Goal: Information Seeking & Learning: Find specific fact

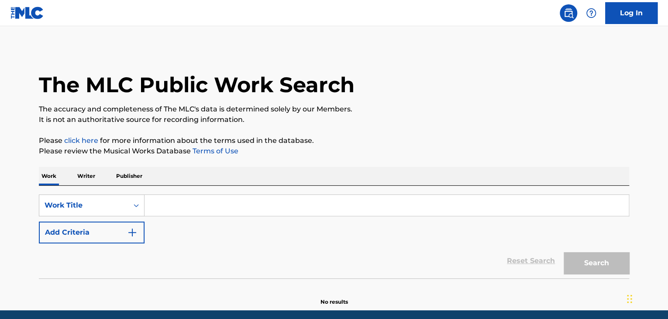
click at [329, 212] on input "Search Form" at bounding box center [386, 205] width 484 height 21
click at [306, 201] on input "Search Form" at bounding box center [386, 205] width 484 height 21
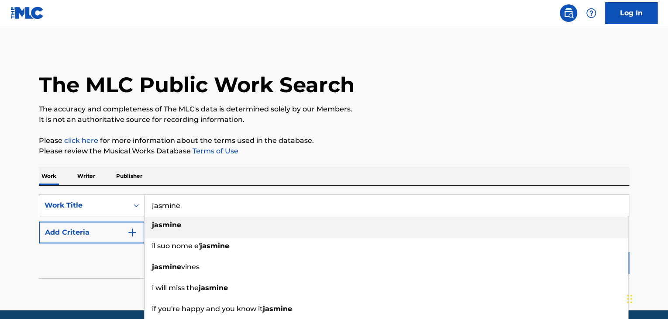
type input "jasmine"
click at [279, 222] on div "jasmine" at bounding box center [385, 225] width 483 height 16
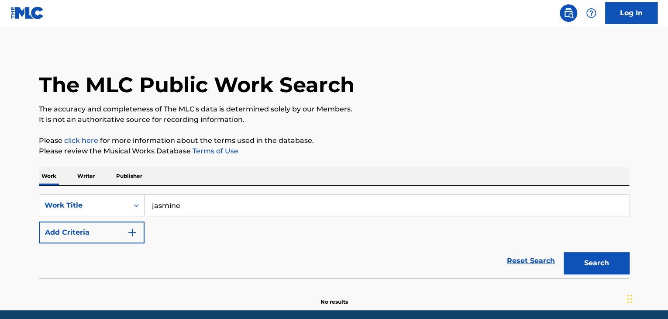
click at [125, 238] on button "Add Criteria" at bounding box center [92, 232] width 106 height 22
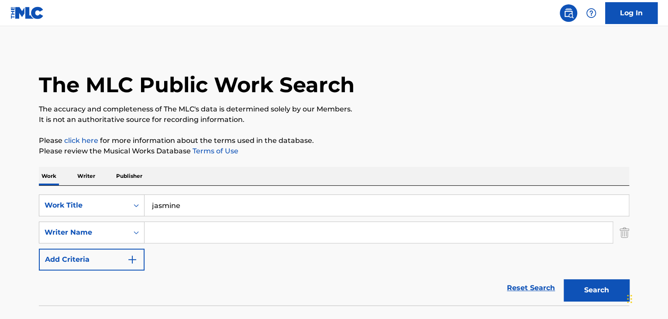
click at [223, 241] on input "Search Form" at bounding box center [378, 232] width 468 height 21
click at [563, 279] on button "Search" at bounding box center [595, 290] width 65 height 22
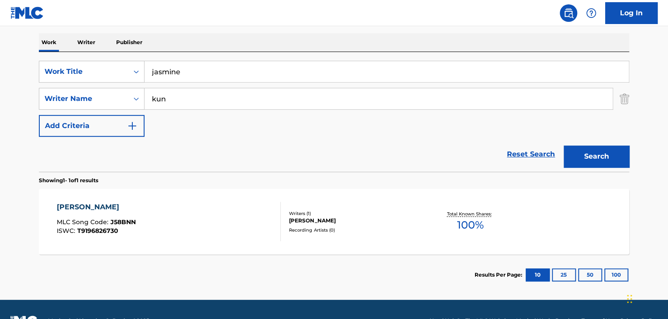
scroll to position [133, 0]
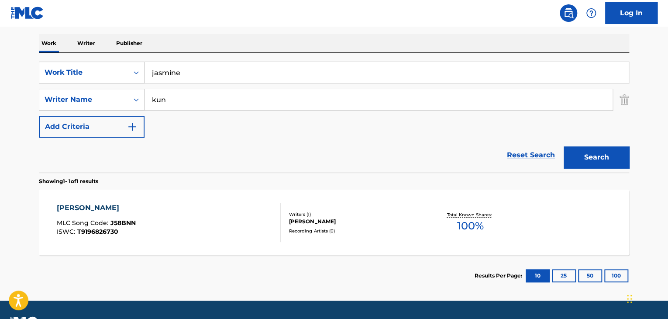
drag, startPoint x: 244, startPoint y: 96, endPoint x: 162, endPoint y: 112, distance: 83.3
click at [162, 112] on div "SearchWithCriteria8967e7f8-2ad9-4123-89b5-dbab6649c0bc Work Title jasmine Searc…" at bounding box center [334, 100] width 590 height 76
click at [169, 102] on input "kun" at bounding box center [378, 99] width 468 height 21
click at [563, 146] on button "Search" at bounding box center [595, 157] width 65 height 22
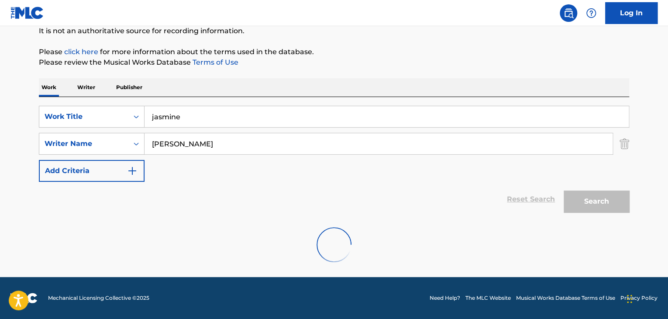
scroll to position [60, 0]
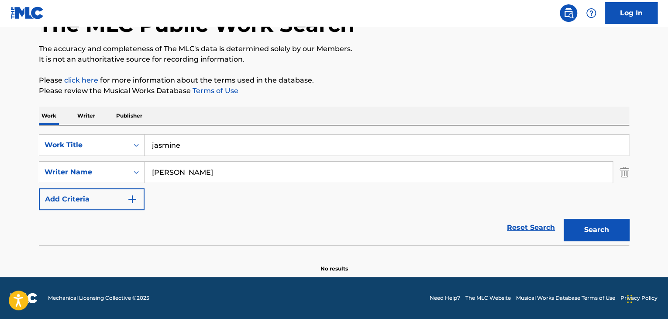
drag, startPoint x: 244, startPoint y: 172, endPoint x: 146, endPoint y: 192, distance: 99.9
click at [146, 192] on div "SearchWithCriteria8967e7f8-2ad9-4123-89b5-dbab6649c0bc Work Title jasmine Searc…" at bounding box center [334, 172] width 590 height 76
type input "[PERSON_NAME]"
drag, startPoint x: 189, startPoint y: 145, endPoint x: 139, endPoint y: 147, distance: 49.4
click at [139, 147] on div "SearchWithCriteria8967e7f8-2ad9-4123-89b5-dbab6649c0bc Work Title jasmine" at bounding box center [334, 145] width 590 height 22
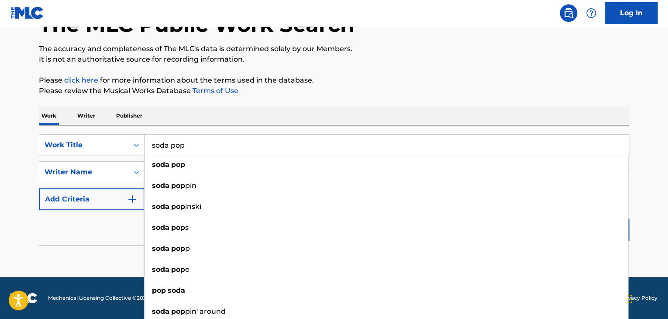
click at [100, 228] on div "Reset Search Search" at bounding box center [334, 227] width 590 height 35
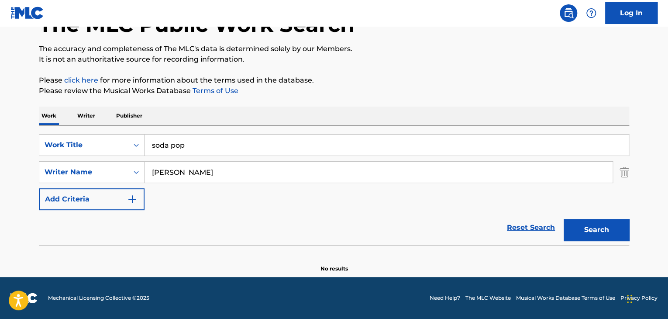
click at [597, 239] on button "Search" at bounding box center [595, 230] width 65 height 22
click at [226, 147] on input "soda pop" at bounding box center [386, 144] width 484 height 21
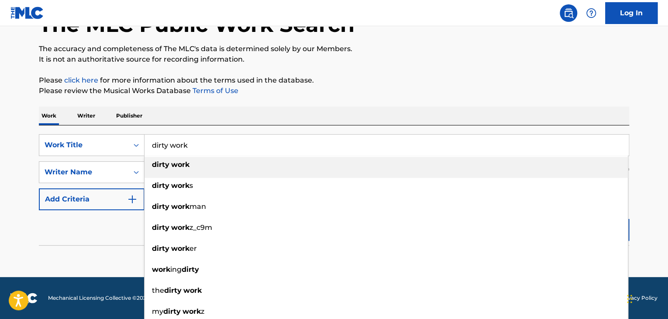
type input "dirty work"
click at [222, 164] on div "dirty work" at bounding box center [385, 165] width 483 height 16
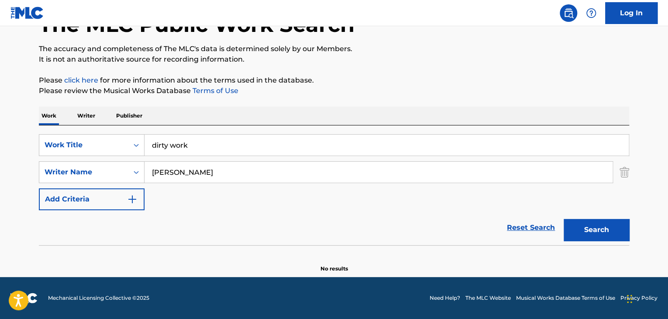
click at [193, 171] on input "[PERSON_NAME]" at bounding box center [378, 171] width 468 height 21
type input "[PERSON_NAME]"
click at [563, 219] on button "Search" at bounding box center [595, 230] width 65 height 22
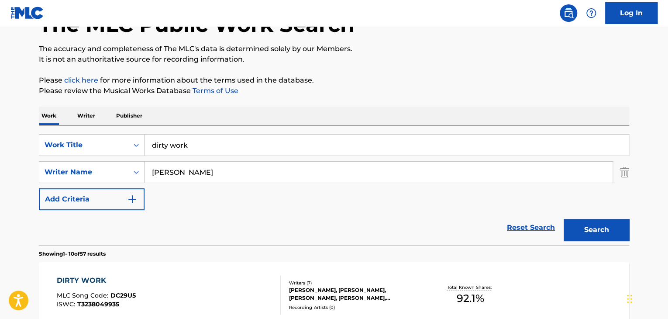
scroll to position [138, 0]
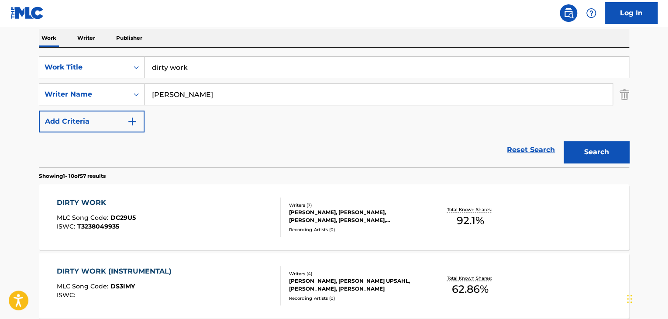
click at [82, 201] on div "DIRTY WORK" at bounding box center [96, 202] width 79 height 10
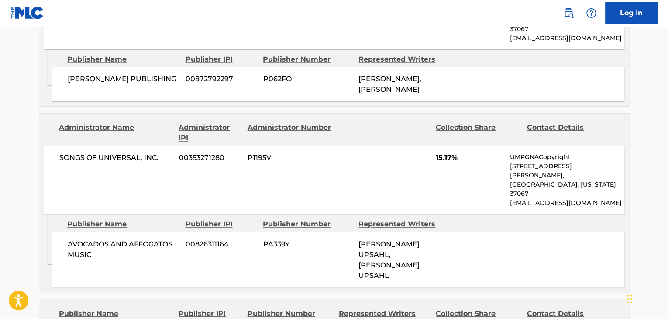
scroll to position [604, 0]
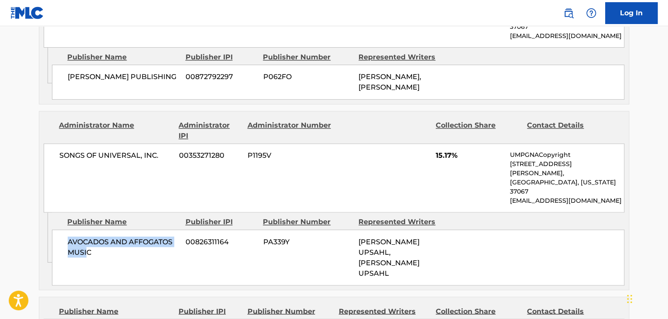
drag, startPoint x: 66, startPoint y: 206, endPoint x: 86, endPoint y: 213, distance: 21.7
click at [86, 229] on div "AVOCADOS AND AFFOGATOS MUSIC 00826311164 PA339Y [PERSON_NAME] UPSAHL, [PERSON_N…" at bounding box center [338, 257] width 572 height 56
drag, startPoint x: 93, startPoint y: 215, endPoint x: 69, endPoint y: 202, distance: 28.1
click at [69, 236] on span "AVOCADOS AND AFFOGATOS MUSIC" at bounding box center [123, 246] width 111 height 21
click at [403, 145] on div "SONGS OF UNIVERSAL, INC. 00353271280 P1195V 15.17% UMPGNACopyright [STREET_ADDR…" at bounding box center [334, 177] width 580 height 69
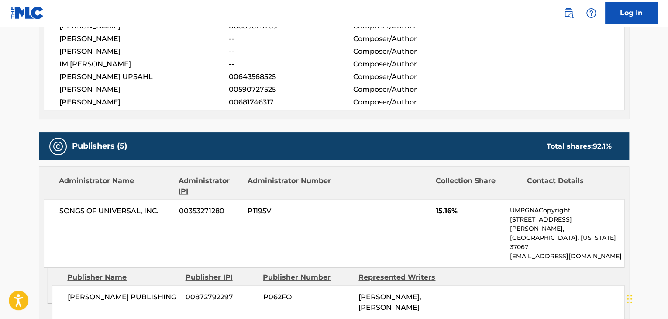
scroll to position [381, 0]
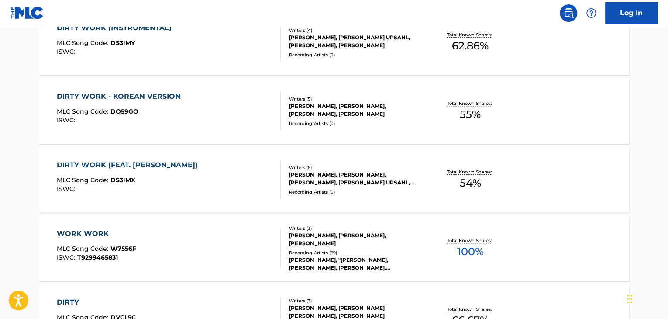
scroll to position [138, 0]
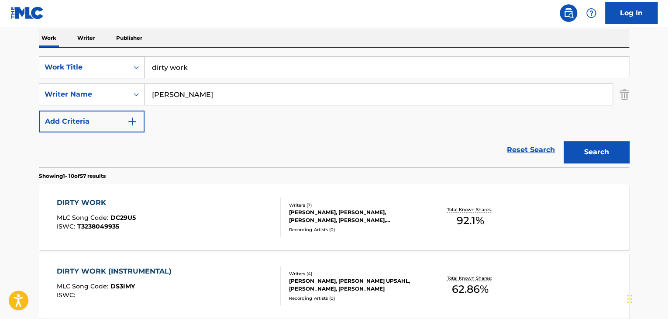
drag, startPoint x: 204, startPoint y: 73, endPoint x: 128, endPoint y: 69, distance: 76.5
click at [128, 69] on div "SearchWithCriteria8967e7f8-2ad9-4123-89b5-dbab6649c0bc Work Title dirty work" at bounding box center [334, 67] width 590 height 22
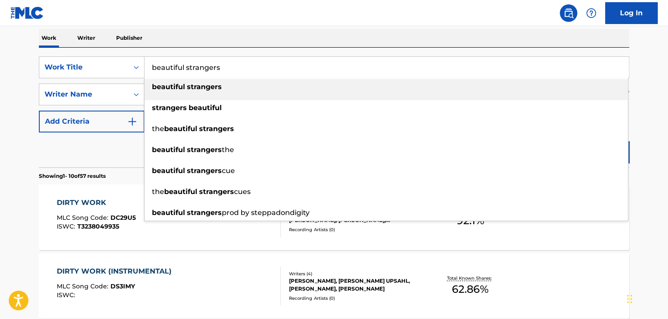
type input "beautiful strangers"
click at [182, 91] on div "beautiful strangers" at bounding box center [385, 87] width 483 height 16
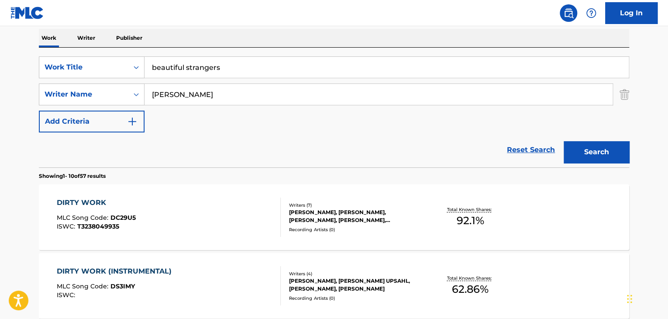
click at [194, 96] on input "[PERSON_NAME]" at bounding box center [378, 94] width 468 height 21
type input "rabbit"
click at [563, 141] on button "Search" at bounding box center [595, 152] width 65 height 22
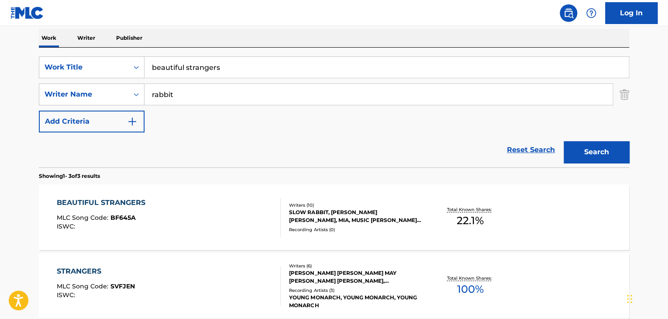
click at [104, 203] on div "BEAUTIFUL STRANGERS" at bounding box center [103, 202] width 93 height 10
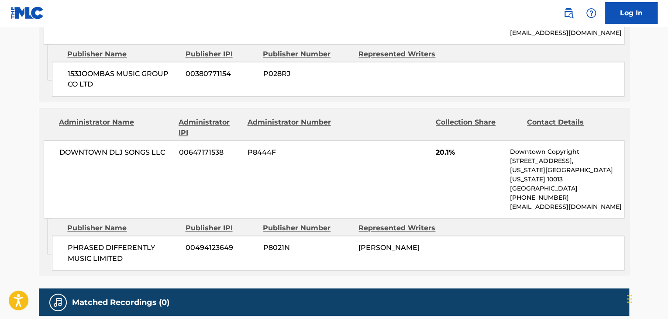
scroll to position [580, 0]
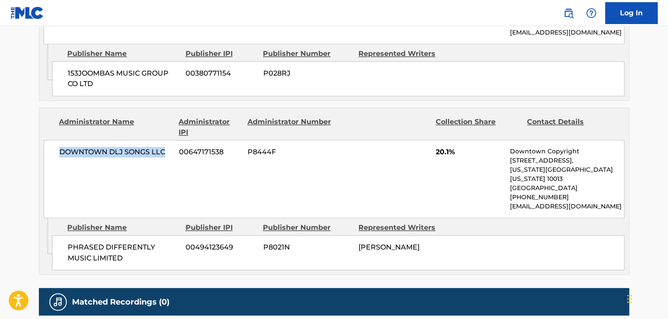
drag, startPoint x: 58, startPoint y: 137, endPoint x: 166, endPoint y: 133, distance: 108.3
click at [166, 140] on div "DOWNTOWN DLJ SONGS LLC 00647171538 P8444F 20.1% Downtown Copyright [STREET_ADDR…" at bounding box center [334, 179] width 580 height 78
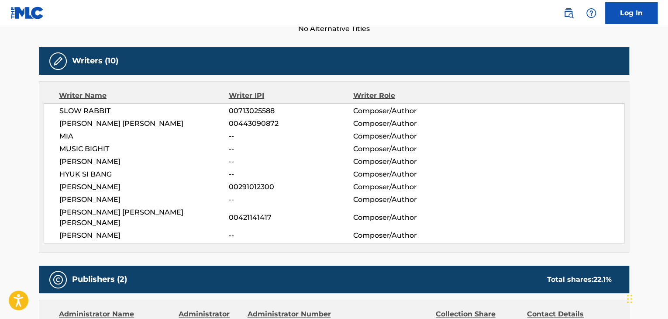
scroll to position [638, 0]
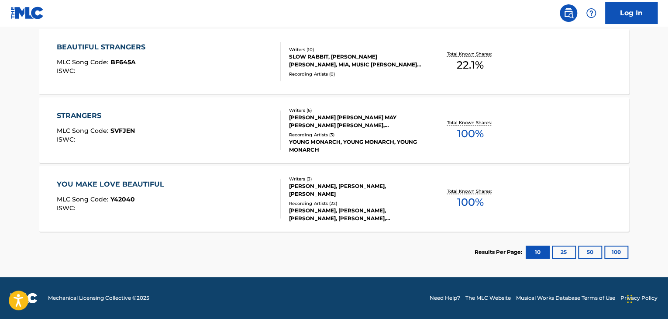
scroll to position [138, 0]
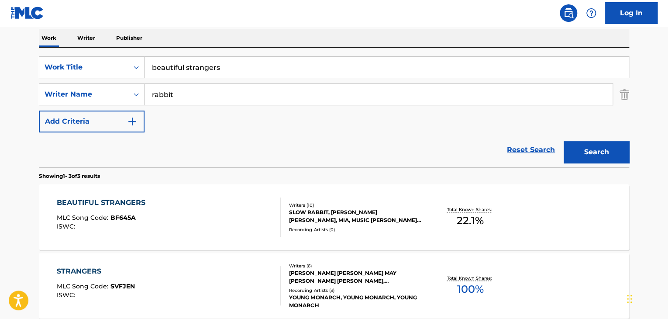
click at [238, 65] on input "beautiful strangers" at bounding box center [386, 67] width 484 height 21
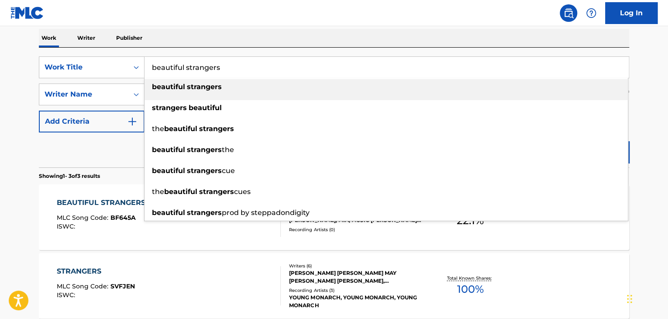
click at [238, 65] on input "beautiful strangers" at bounding box center [386, 67] width 484 height 21
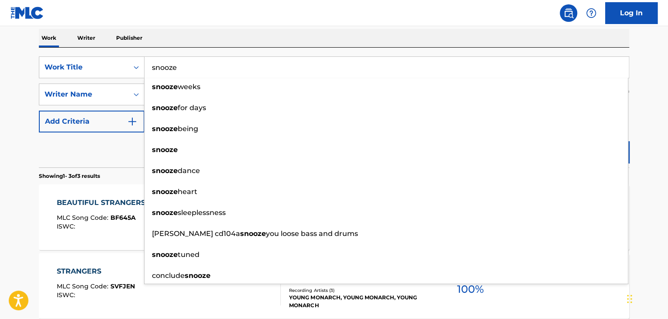
type input "snooze"
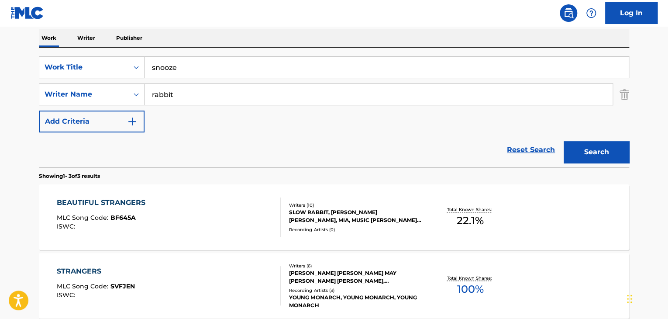
click at [86, 161] on div "Reset Search Search" at bounding box center [334, 149] width 590 height 35
click at [217, 95] on input "rabbit" at bounding box center [378, 94] width 468 height 21
click at [563, 141] on button "Search" at bounding box center [595, 152] width 65 height 22
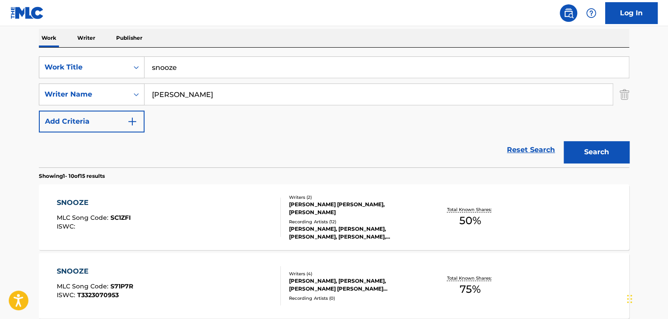
type input "[PERSON_NAME]"
click at [563, 141] on button "Search" at bounding box center [595, 152] width 65 height 22
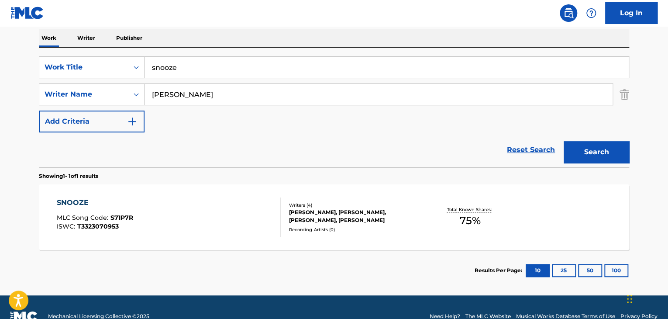
click at [74, 213] on span "MLC Song Code :" at bounding box center [84, 217] width 54 height 8
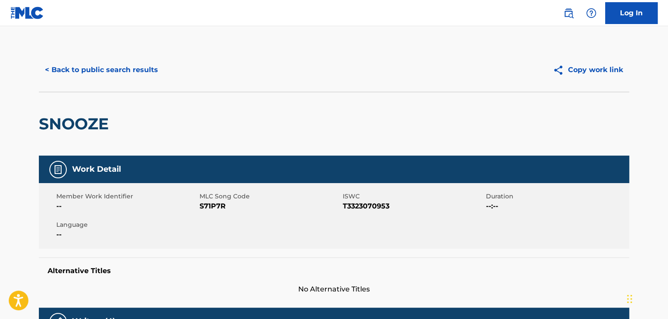
click at [69, 69] on button "< Back to public search results" at bounding box center [101, 70] width 125 height 22
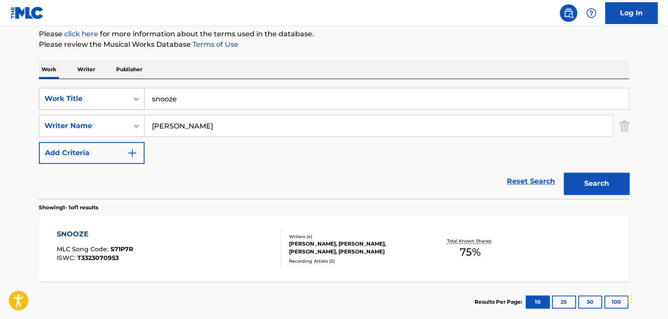
drag, startPoint x: 213, startPoint y: 104, endPoint x: 117, endPoint y: 91, distance: 97.0
click at [117, 91] on div "SearchWithCriteria8967e7f8-2ad9-4123-89b5-dbab6649c0bc Work Title snooze" at bounding box center [334, 99] width 590 height 22
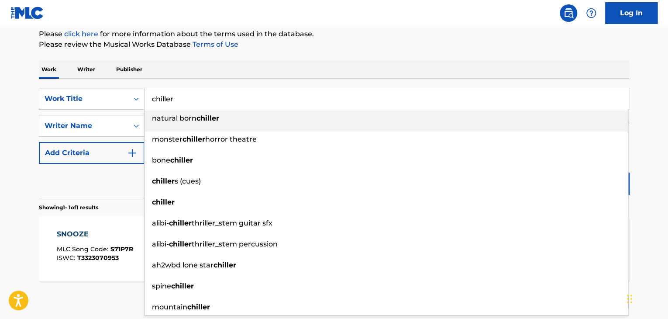
type input "chiller"
click at [105, 171] on div "Reset Search Search" at bounding box center [334, 181] width 590 height 35
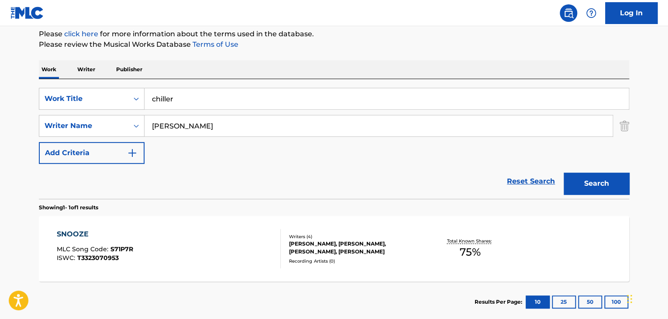
drag, startPoint x: 275, startPoint y: 124, endPoint x: 127, endPoint y: 140, distance: 149.6
click at [127, 140] on div "SearchWithCriteria8967e7f8-2ad9-4123-89b5-dbab6649c0bc Work Title chiller Searc…" at bounding box center [334, 126] width 590 height 76
click at [563, 172] on button "Search" at bounding box center [595, 183] width 65 height 22
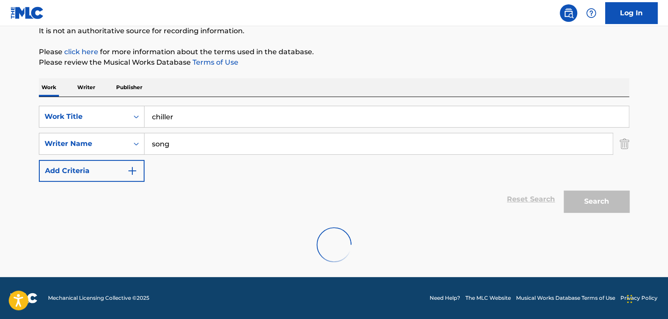
scroll to position [60, 0]
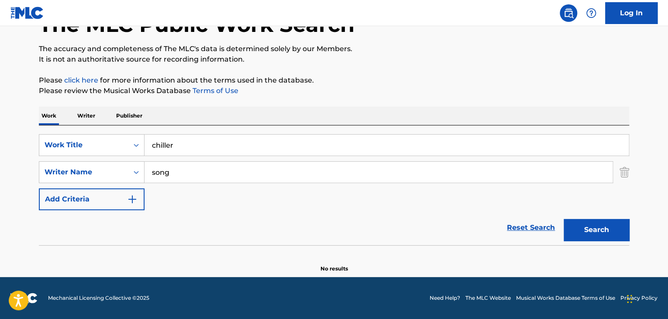
click at [201, 175] on input "song" at bounding box center [378, 171] width 468 height 21
click at [563, 219] on button "Search" at bounding box center [595, 230] width 65 height 22
click at [250, 177] on input "[PERSON_NAME]" at bounding box center [378, 171] width 468 height 21
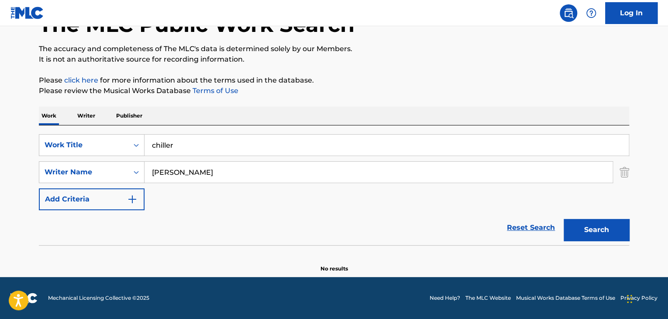
type input "[PERSON_NAME]"
click at [563, 219] on button "Search" at bounding box center [595, 230] width 65 height 22
click at [271, 149] on input "chiller" at bounding box center [386, 144] width 484 height 21
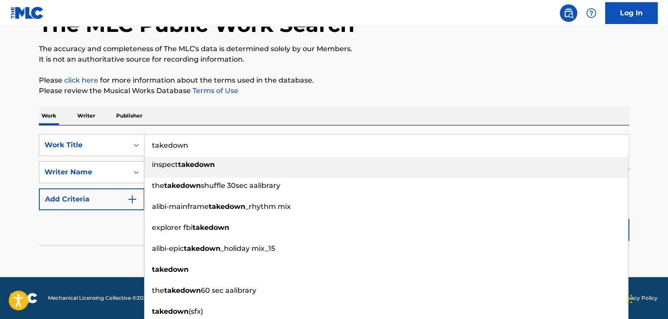
type input "takedown"
click at [394, 68] on div "The MLC Public Work Search The accuracy and completeness of The MLC's data is d…" at bounding box center [333, 130] width 611 height 285
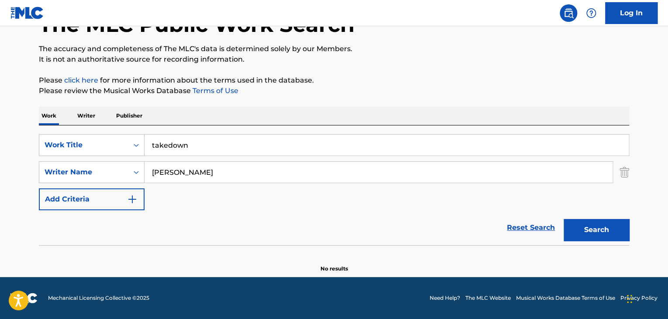
click at [228, 165] on input "[PERSON_NAME]" at bounding box center [378, 171] width 468 height 21
click at [563, 219] on button "Search" at bounding box center [595, 230] width 65 height 22
click at [222, 178] on input "[PERSON_NAME]" at bounding box center [378, 171] width 468 height 21
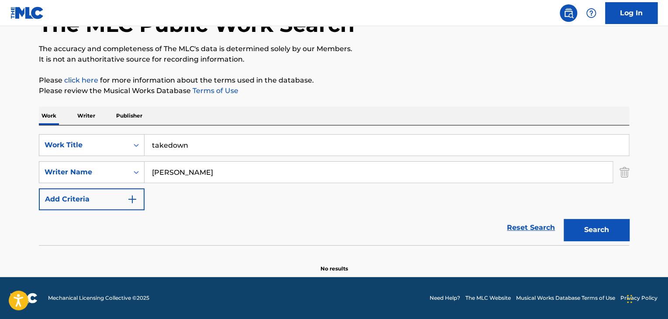
type input "[PERSON_NAME]"
click at [563, 219] on button "Search" at bounding box center [595, 230] width 65 height 22
click at [262, 150] on input "takedown" at bounding box center [386, 144] width 484 height 21
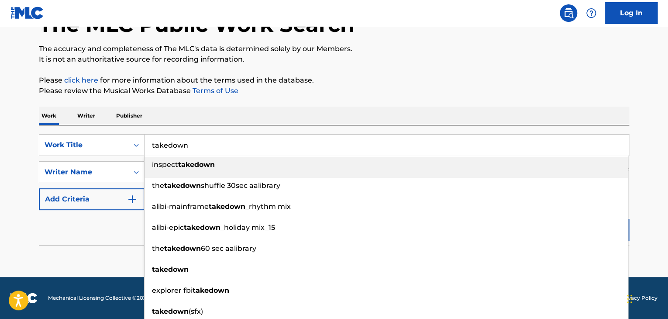
click at [262, 150] on input "takedown" at bounding box center [386, 144] width 484 height 21
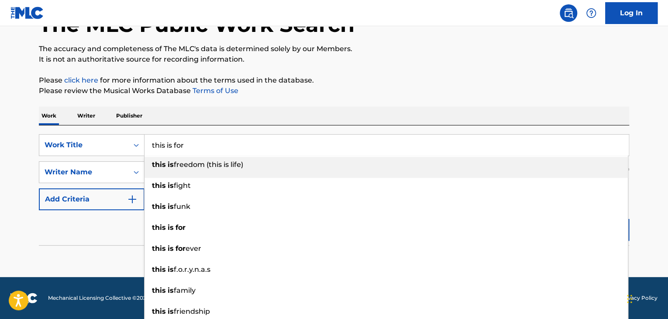
type input "this is for"
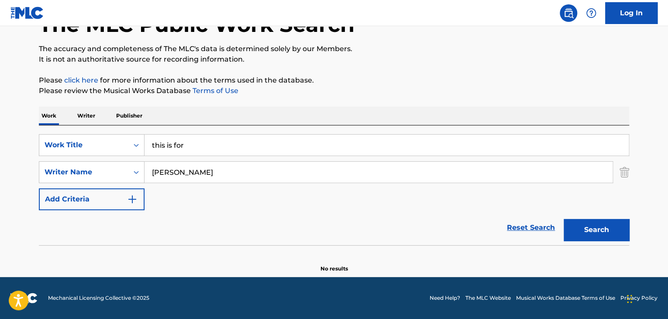
type input "[PERSON_NAME]"
click at [563, 219] on button "Search" at bounding box center [595, 230] width 65 height 22
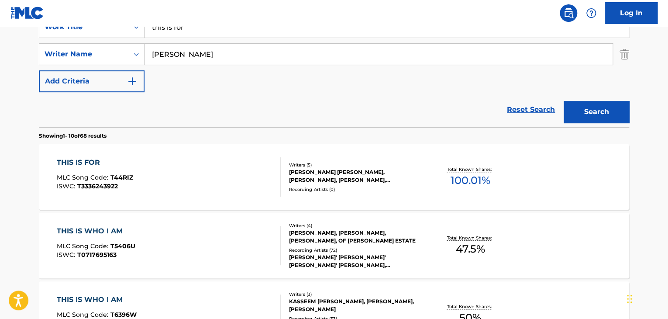
scroll to position [210, 0]
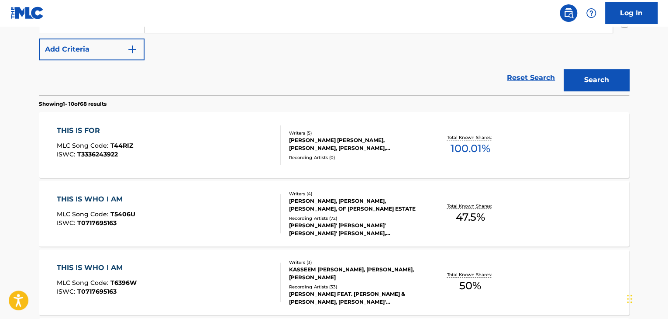
click at [91, 127] on div "THIS IS FOR" at bounding box center [95, 130] width 76 height 10
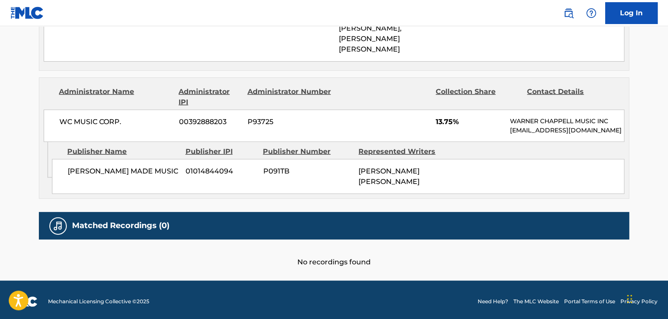
scroll to position [1054, 0]
